Goal: Complete application form

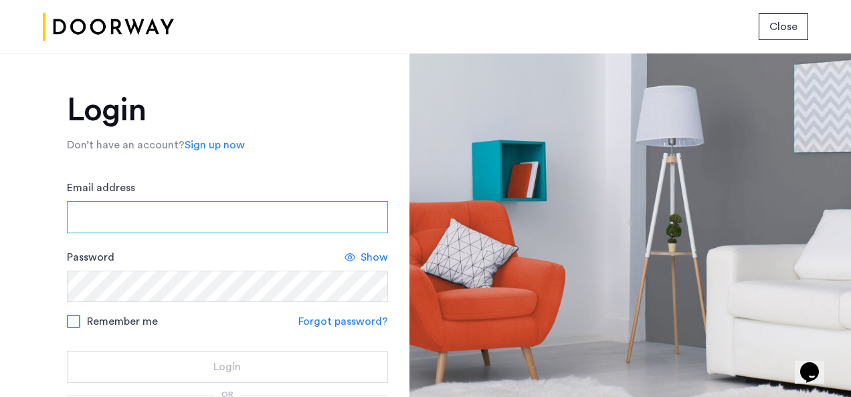
click at [104, 211] on input "Email address" at bounding box center [227, 217] width 321 height 32
drag, startPoint x: 173, startPoint y: 223, endPoint x: 63, endPoint y: 220, distance: 110.4
click at [63, 220] on div "**********" at bounding box center [204, 226] width 408 height 344
type input "**********"
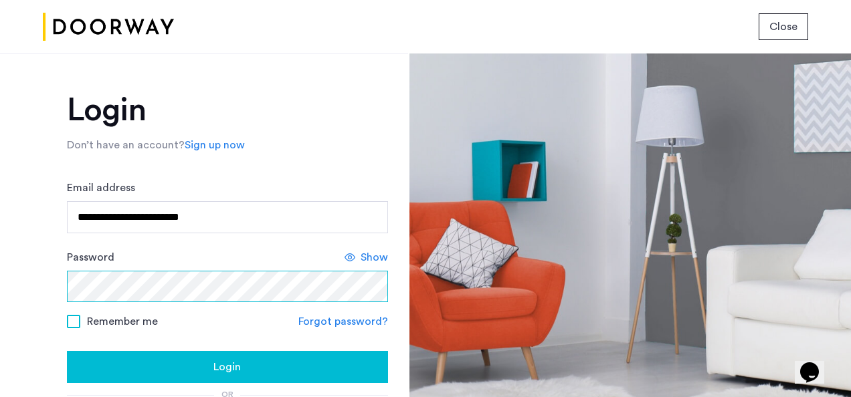
click at [67, 351] on button "Login" at bounding box center [227, 367] width 321 height 32
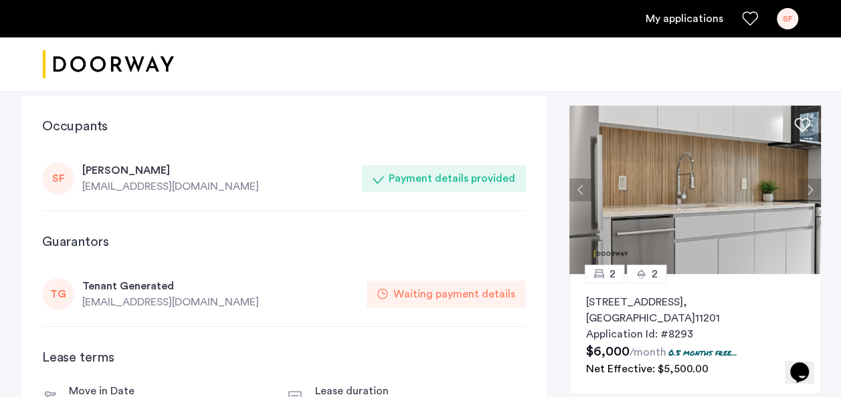
scroll to position [18, 0]
click at [389, 181] on div "Payment details provided" at bounding box center [444, 178] width 164 height 27
click at [379, 182] on icon at bounding box center [378, 178] width 11 height 11
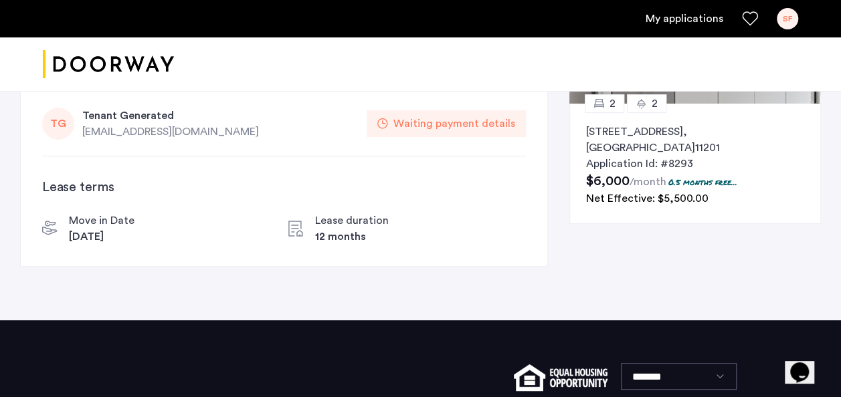
scroll to position [189, 0]
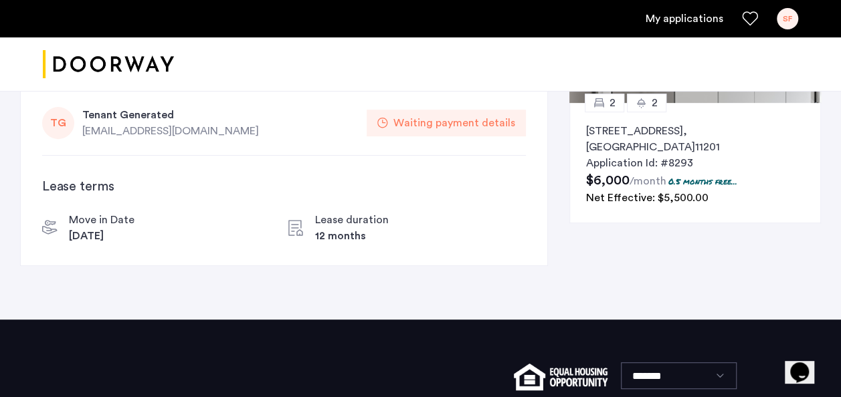
click at [664, 19] on link "My applications" at bounding box center [684, 19] width 78 height 16
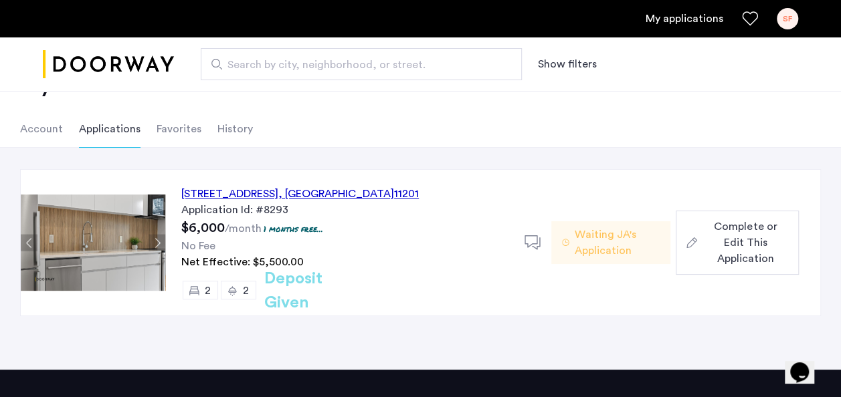
scroll to position [52, 0]
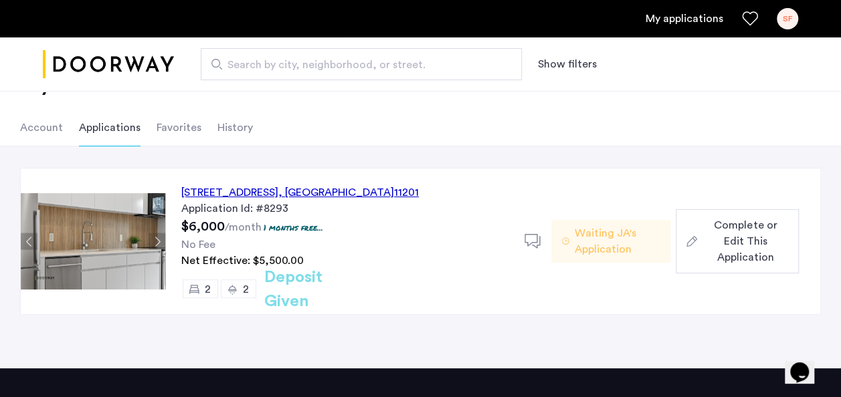
click at [757, 257] on button "Complete or Edit This Application" at bounding box center [737, 241] width 123 height 64
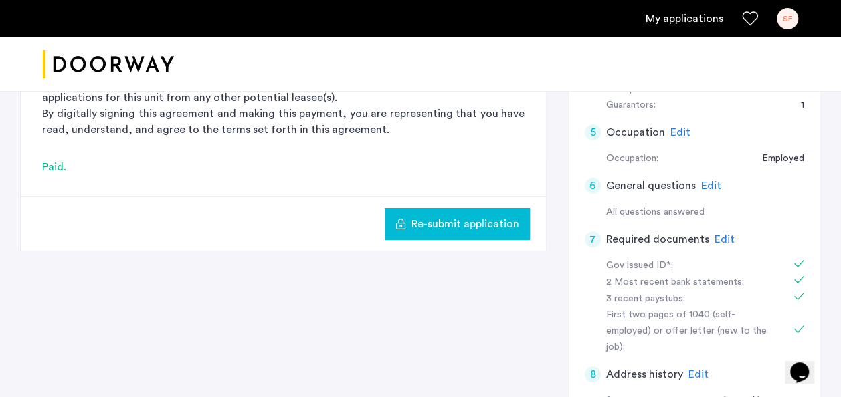
scroll to position [477, 0]
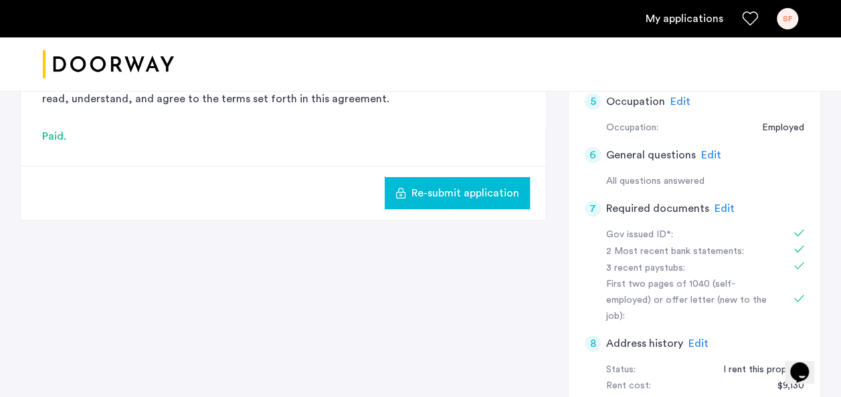
click at [717, 207] on span "Edit" at bounding box center [724, 208] width 20 height 11
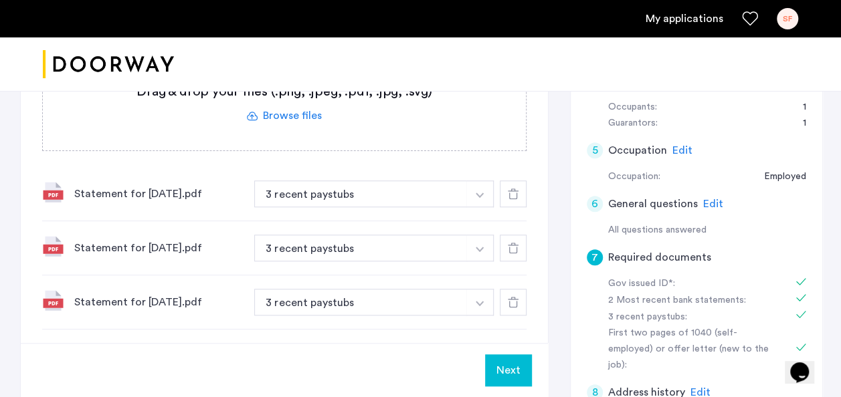
scroll to position [427, 0]
click at [509, 197] on icon at bounding box center [513, 194] width 11 height 11
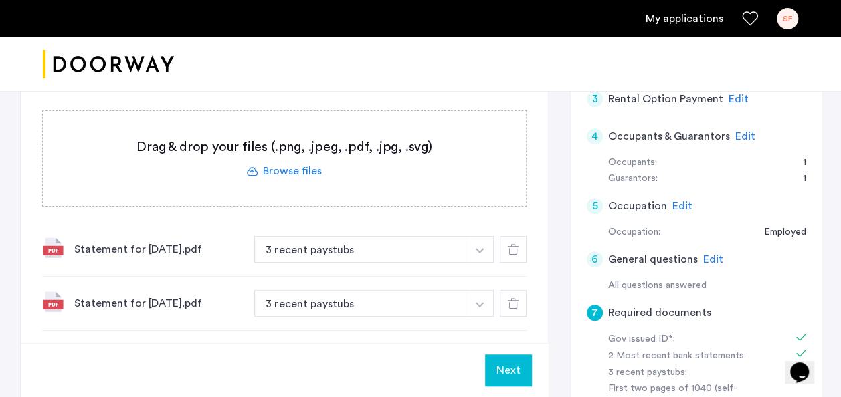
scroll to position [369, 0]
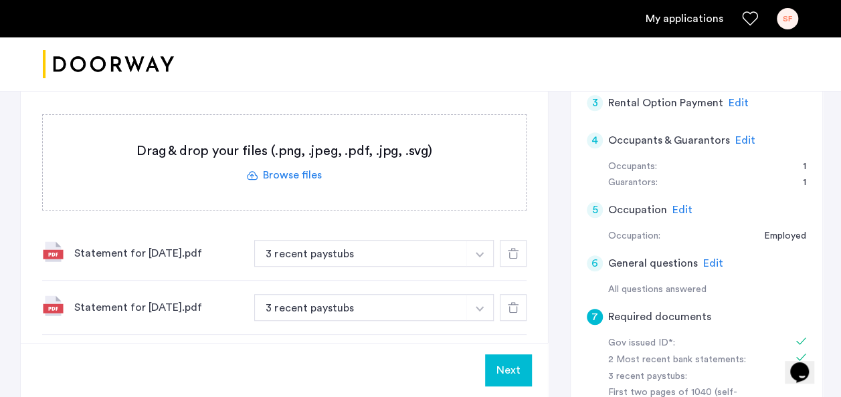
click at [290, 175] on label at bounding box center [284, 162] width 483 height 95
click at [0, 0] on input "file" at bounding box center [0, 0] width 0 height 0
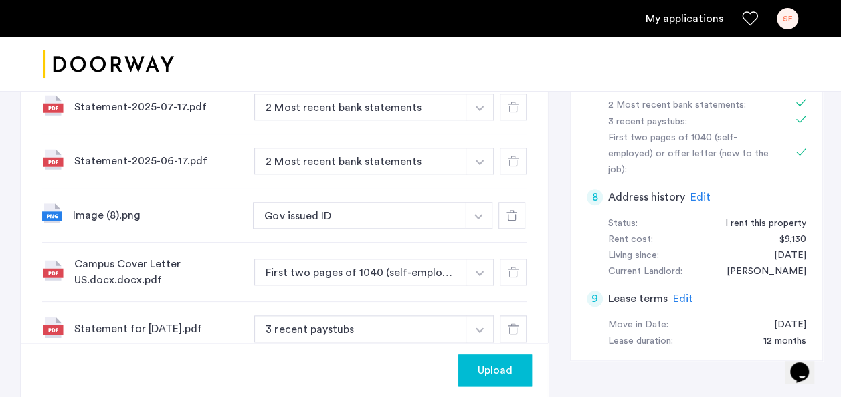
click at [387, 254] on div "Campus Cover Letter US.docx.docx.pdf First two pages of 1040 (self-employed) or…" at bounding box center [284, 273] width 484 height 60
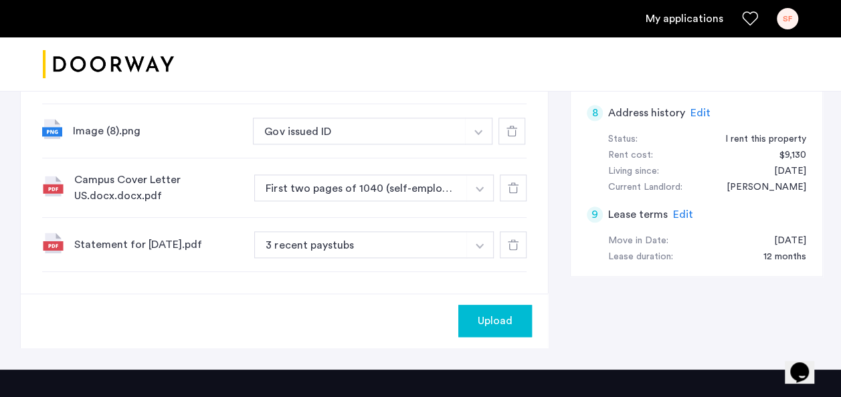
scroll to position [709, 0]
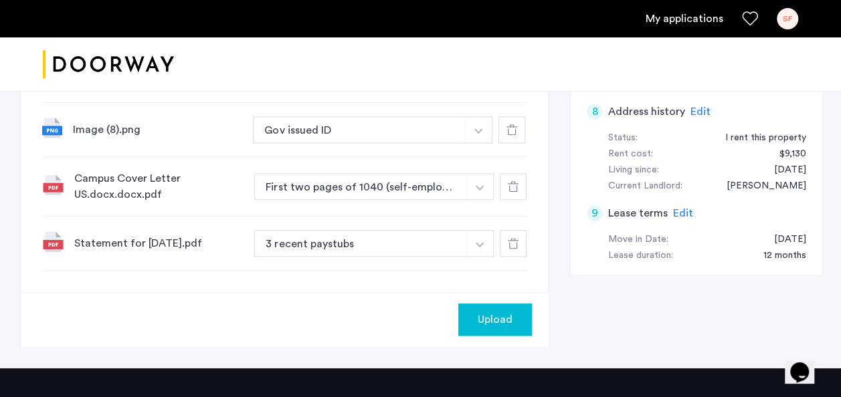
click at [498, 312] on span "Upload" at bounding box center [495, 320] width 35 height 16
